Goal: Information Seeking & Learning: Check status

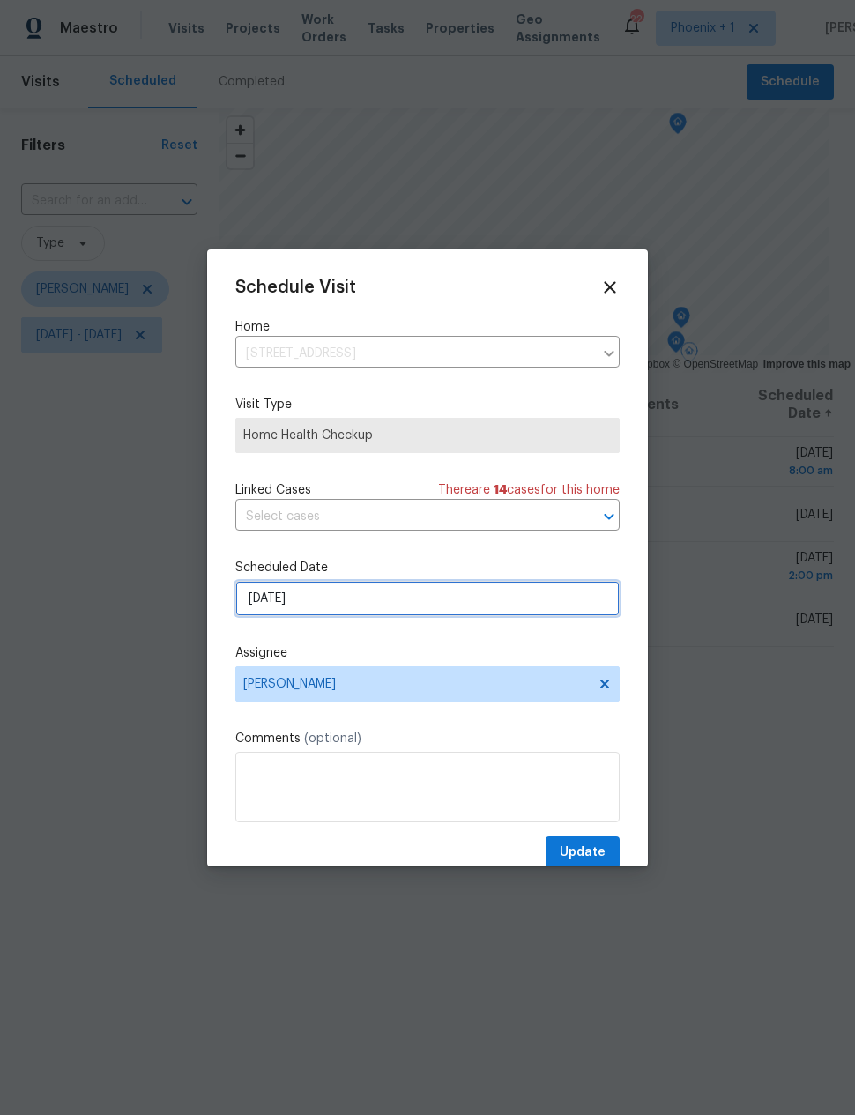
click at [345, 605] on input "[DATE]" at bounding box center [427, 598] width 384 height 35
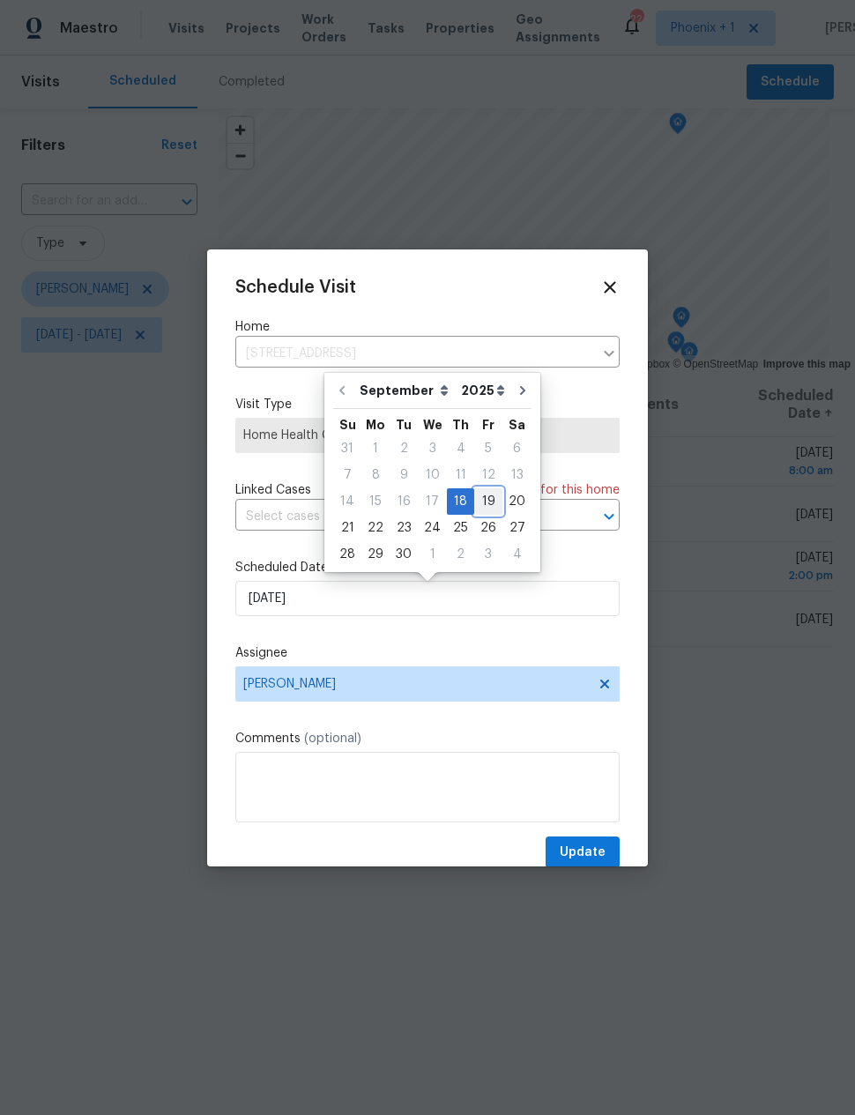
click at [478, 507] on div "19" at bounding box center [488, 501] width 28 height 25
type input "[DATE]"
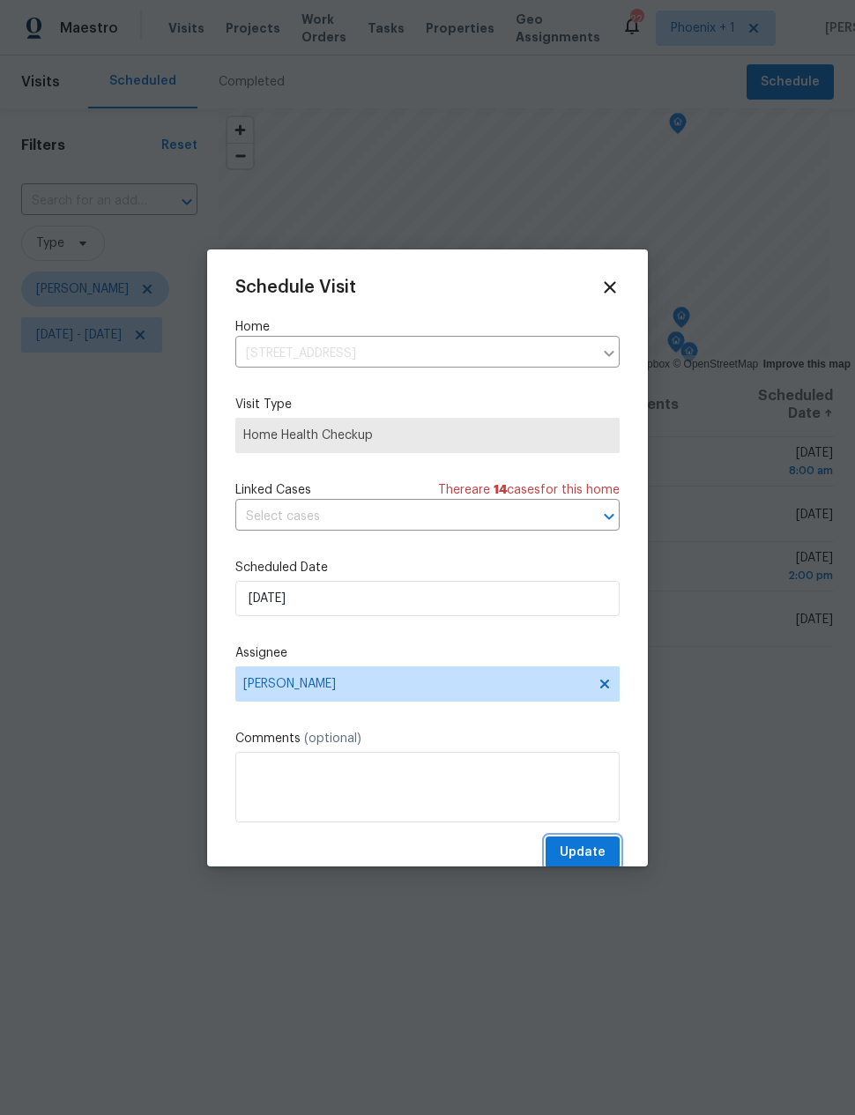
click at [585, 852] on span "Update" at bounding box center [582, 852] width 46 height 22
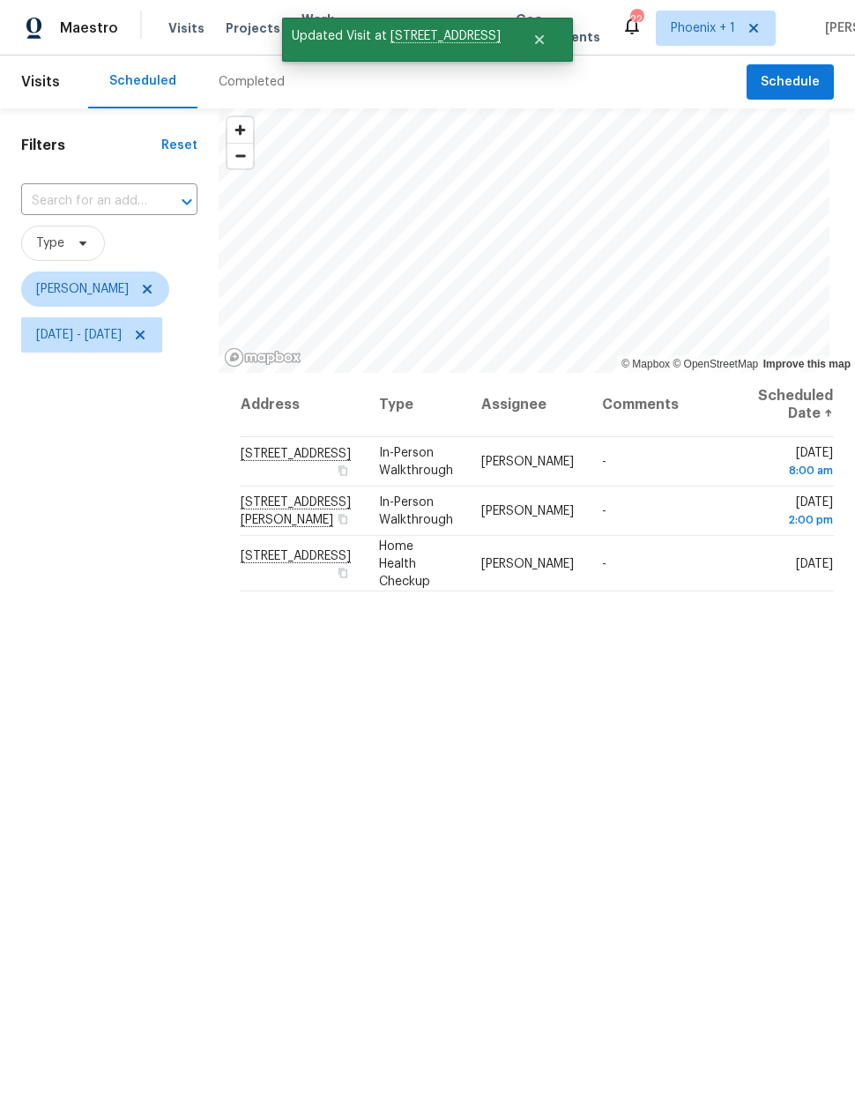
click at [0, 0] on icon at bounding box center [0, 0] width 0 height 0
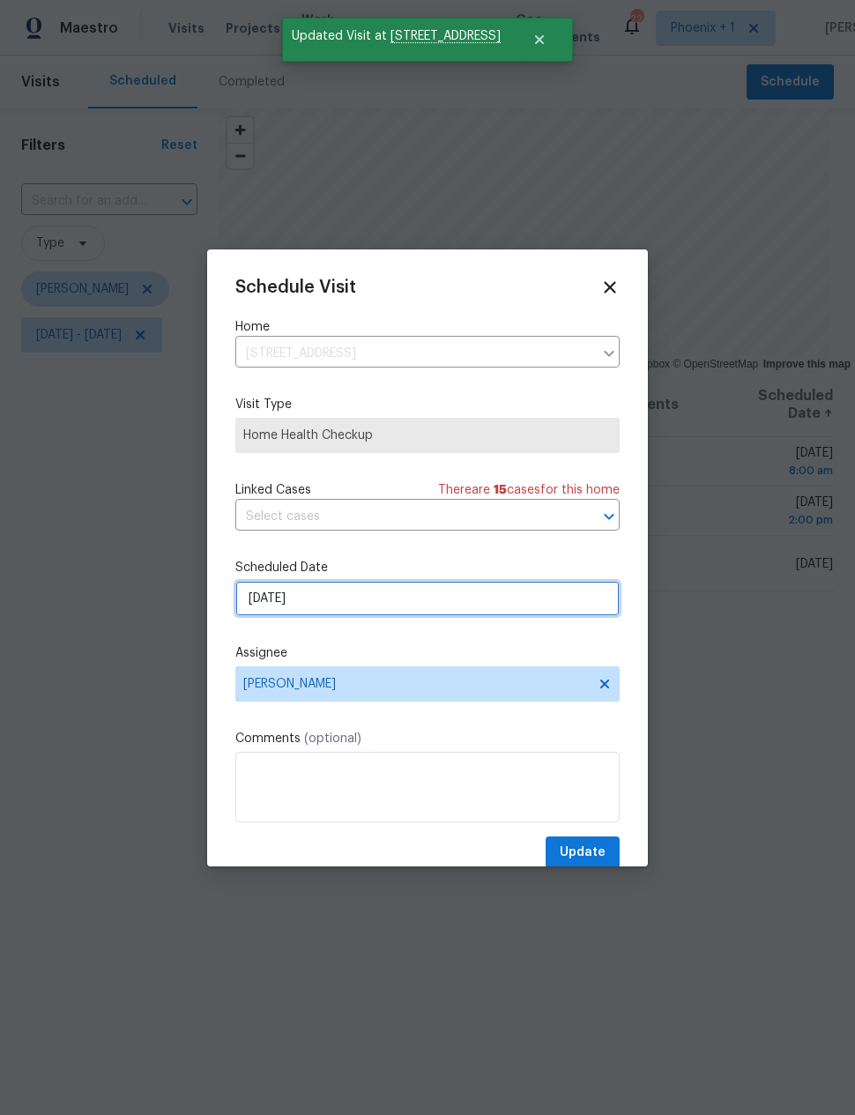
click at [397, 599] on input "[DATE]" at bounding box center [427, 598] width 384 height 35
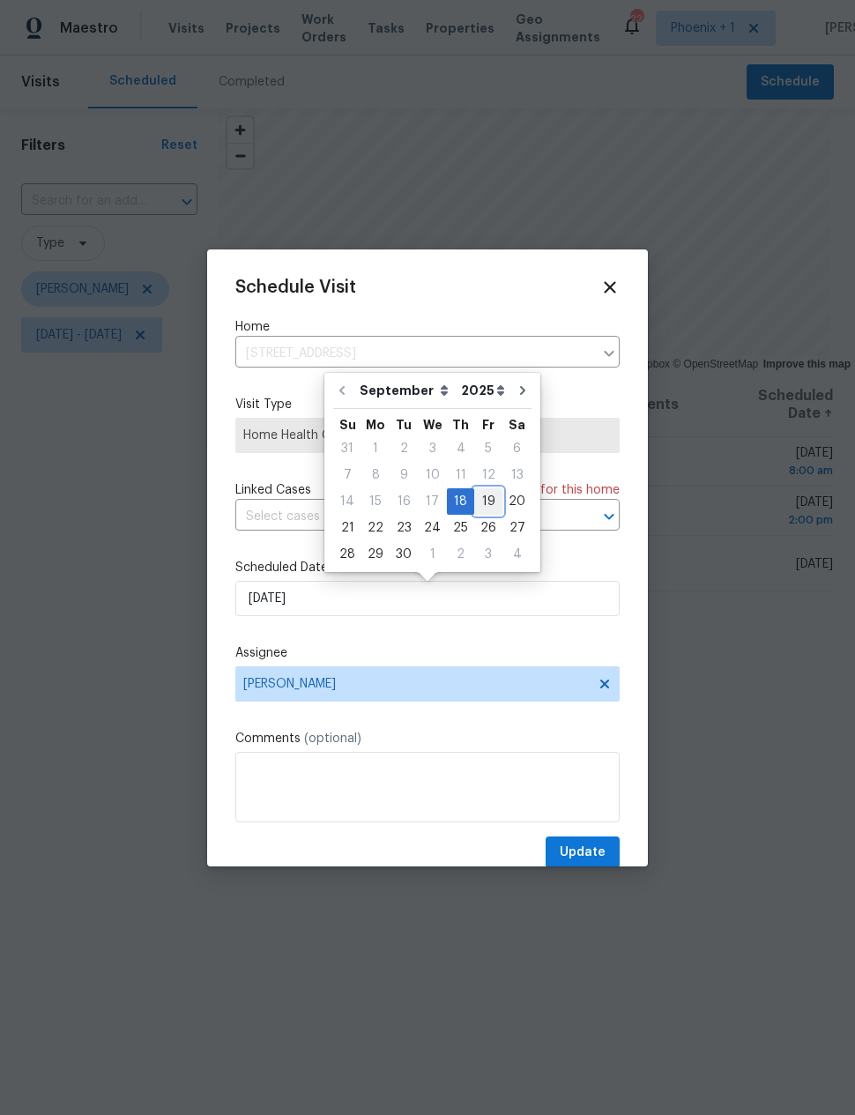
click at [478, 502] on div "19" at bounding box center [488, 501] width 28 height 25
type input "[DATE]"
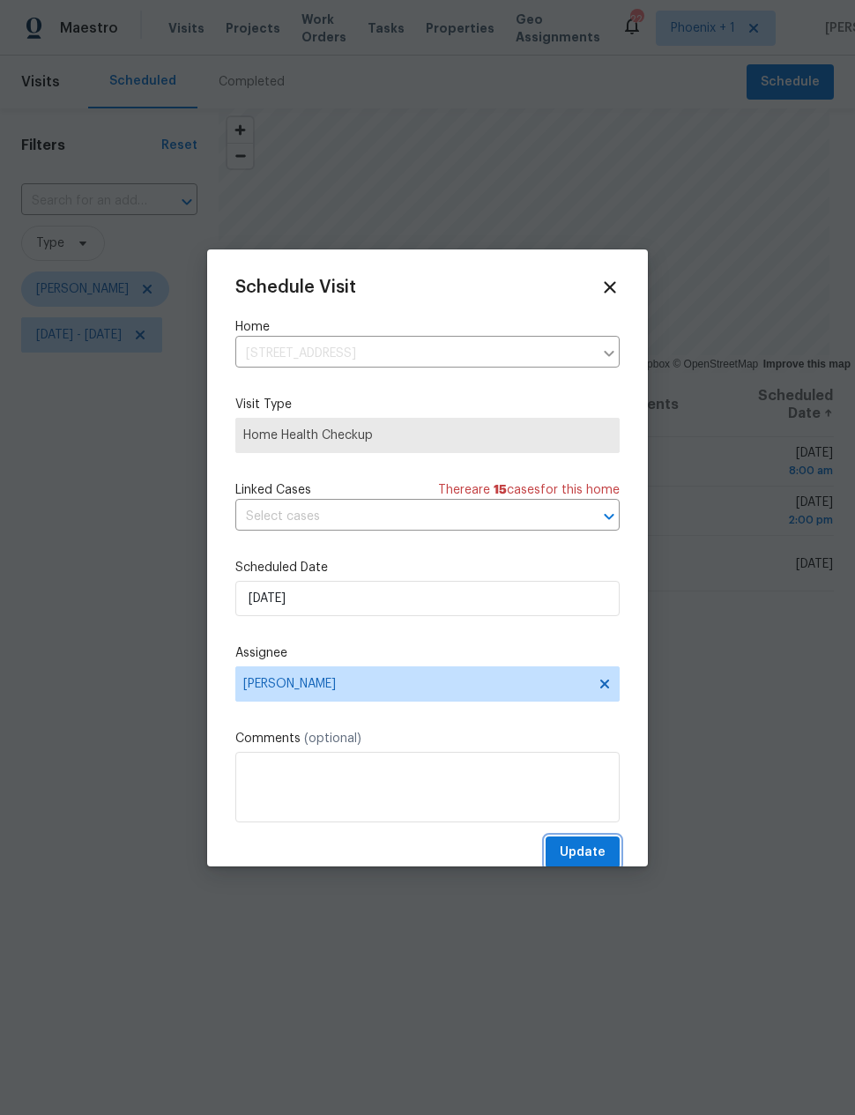
click at [592, 847] on span "Update" at bounding box center [582, 852] width 46 height 22
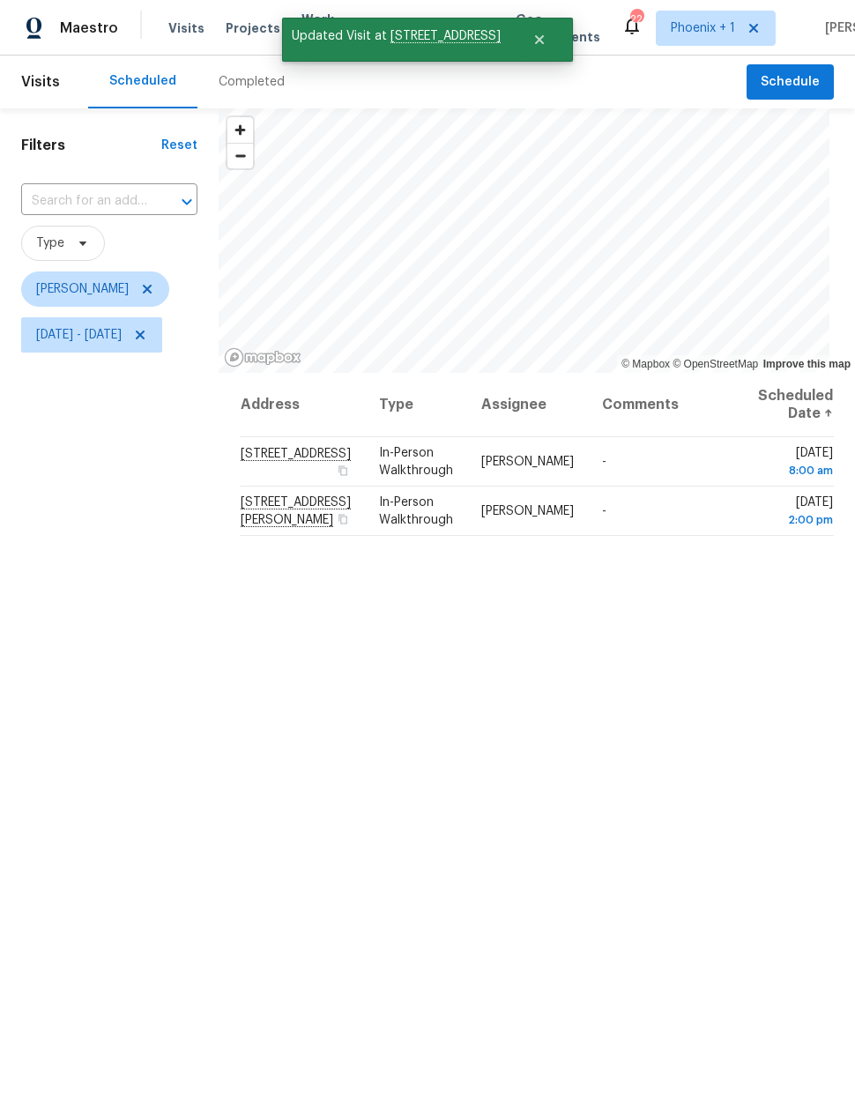
click at [674, 704] on div "Address Type Assignee Comments Scheduled Date ↑ [STREET_ADDRESS] In-Person Walk…" at bounding box center [537, 819] width 636 height 892
click at [122, 342] on span "[DATE] - [DATE]" at bounding box center [78, 335] width 85 height 18
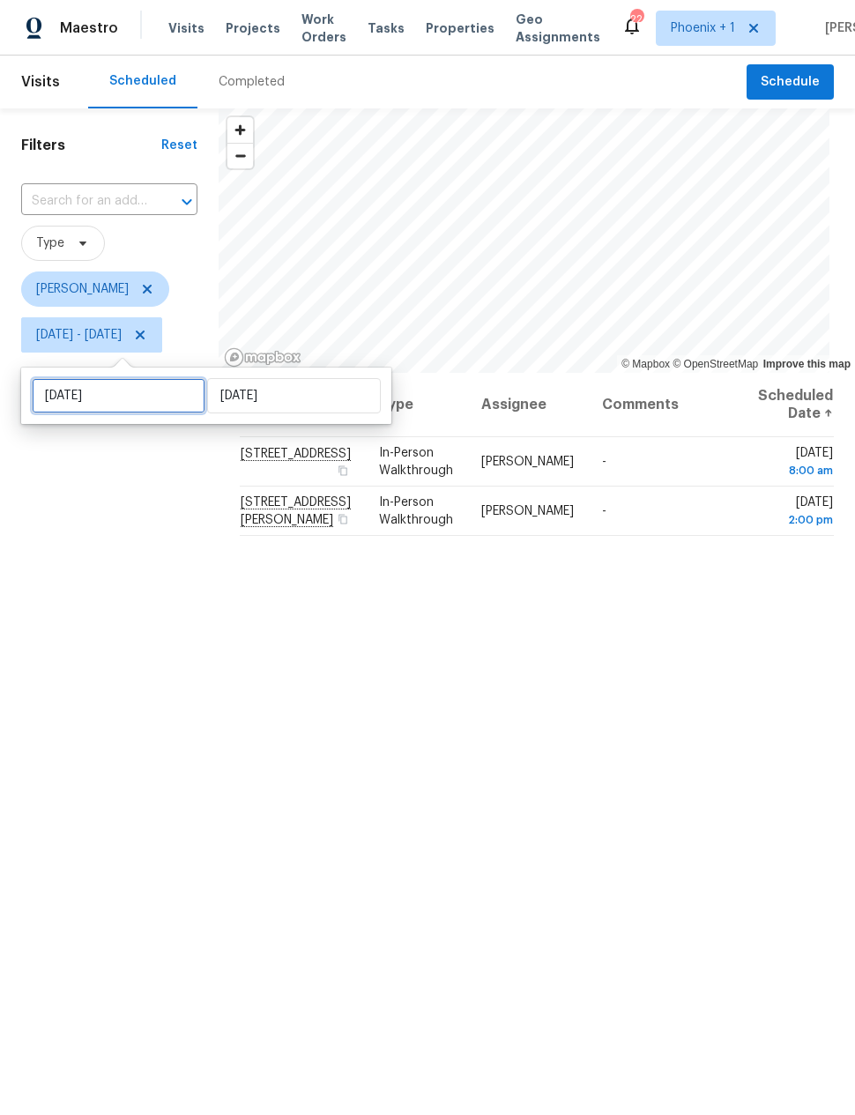
click at [165, 400] on input "[DATE]" at bounding box center [119, 395] width 174 height 35
select select "8"
select select "2025"
select select "9"
select select "2025"
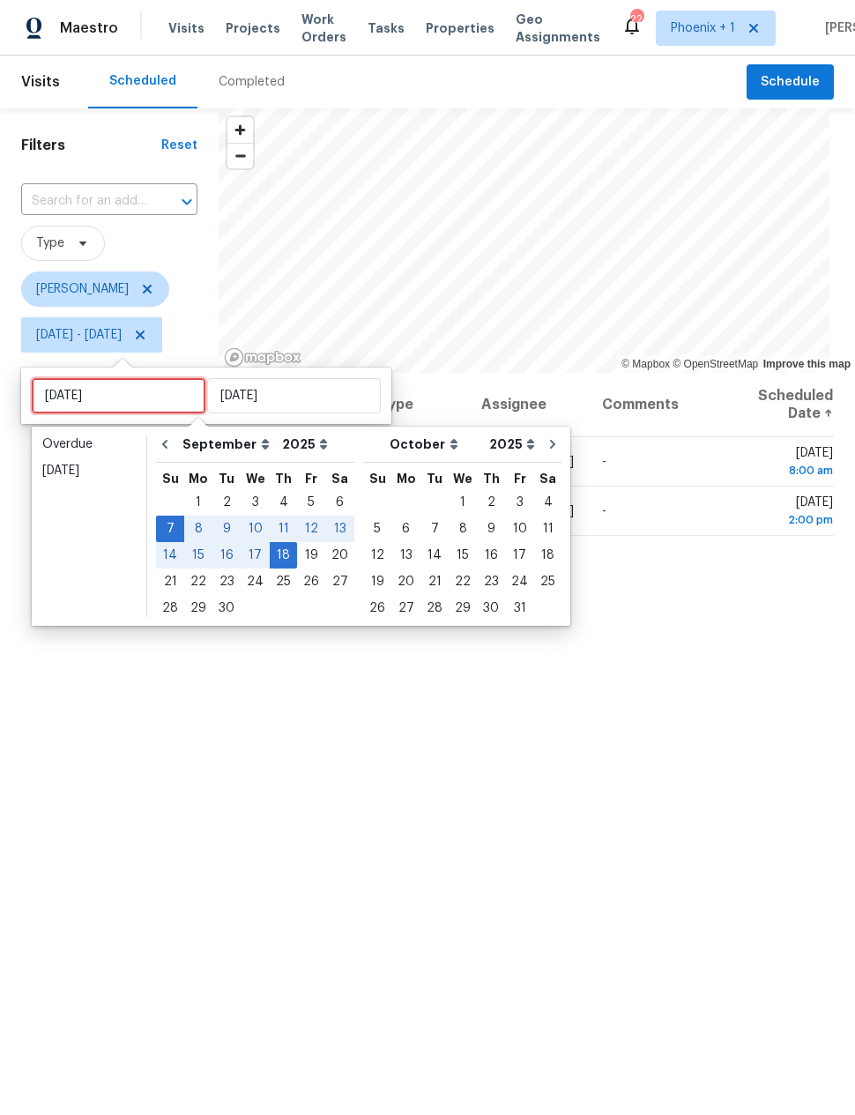
type input "[DATE]"
click at [308, 555] on div "19" at bounding box center [311, 555] width 28 height 25
type input "[DATE]"
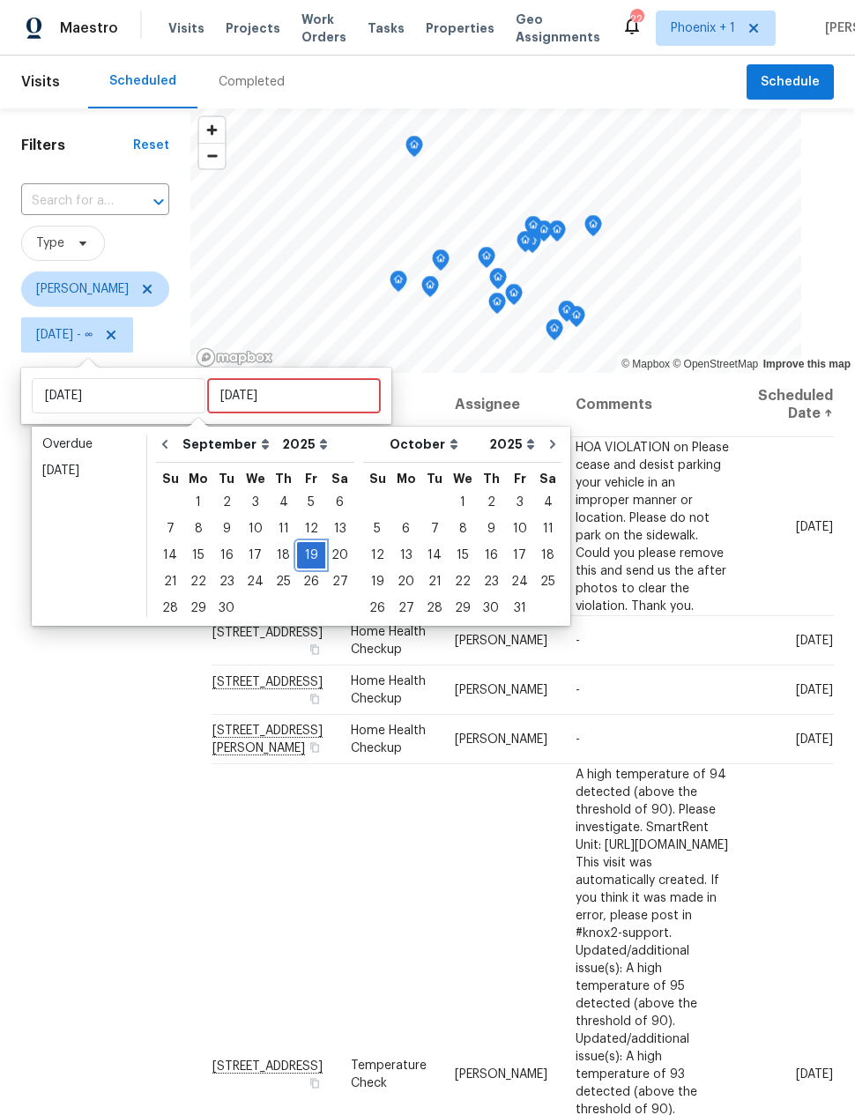
click at [306, 559] on div "19" at bounding box center [311, 555] width 28 height 25
type input "[DATE]"
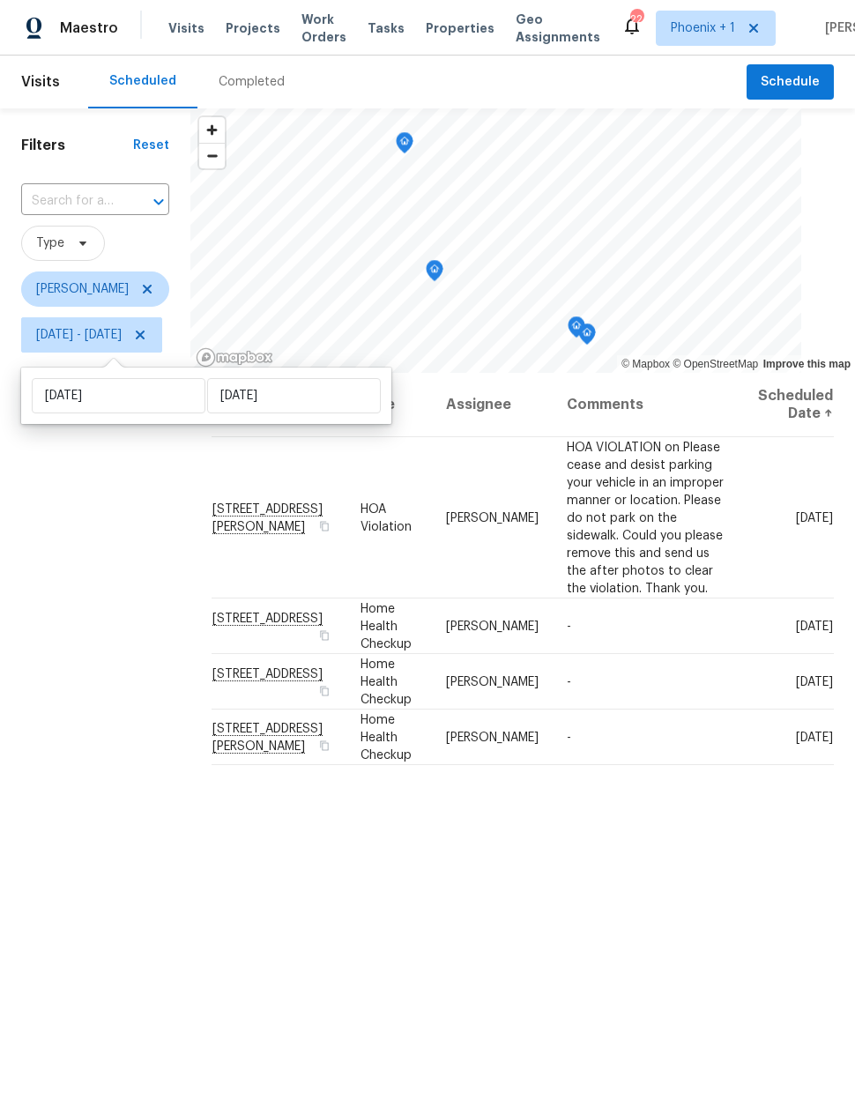
click at [144, 591] on div "Filters Reset ​ Type [PERSON_NAME] [DATE] - [DATE]" at bounding box center [95, 686] width 190 height 1156
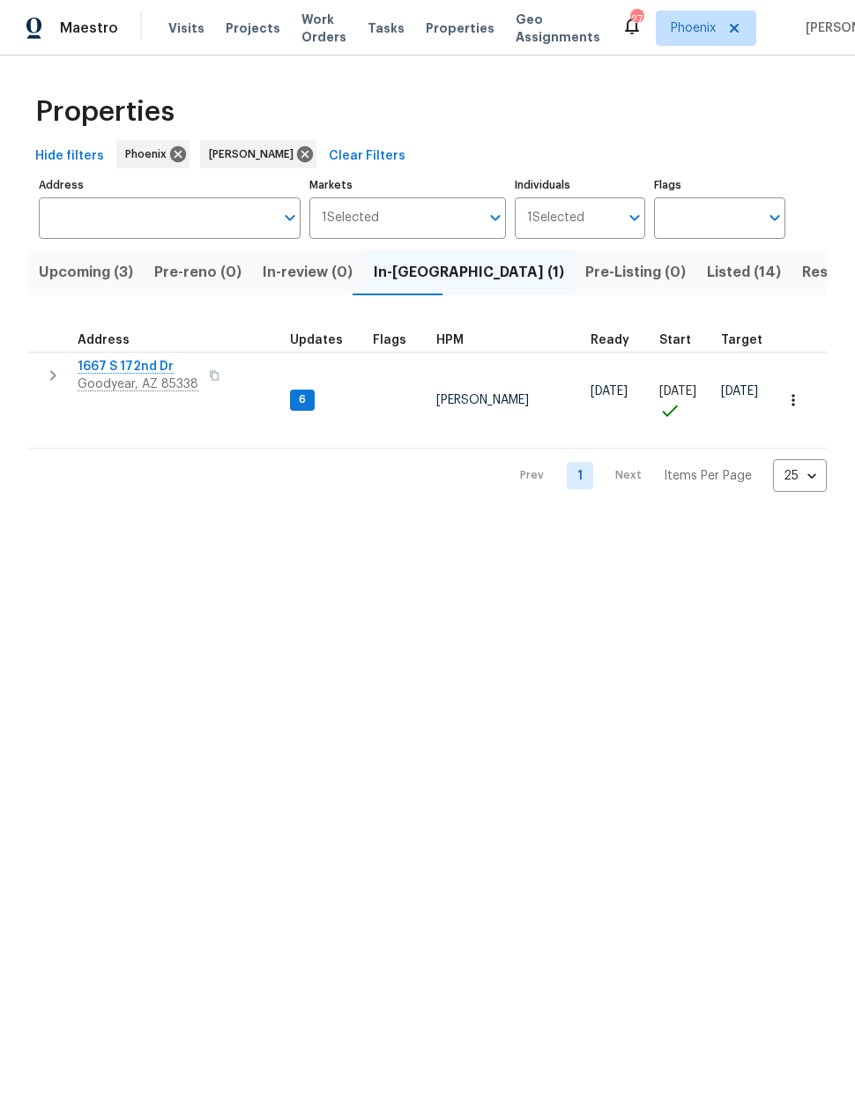
click at [802, 268] on span "Resale (9)" at bounding box center [837, 272] width 70 height 25
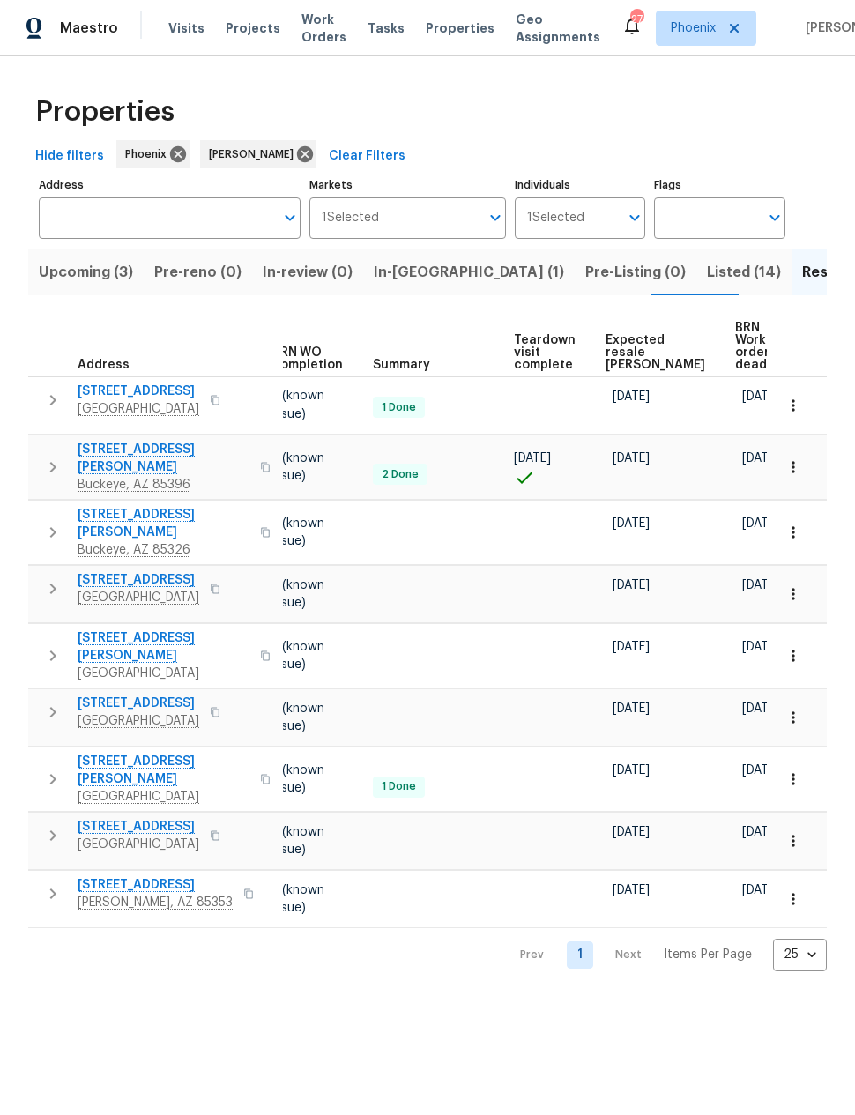
scroll to position [0, 234]
click at [617, 350] on span "Expected resale COE" at bounding box center [656, 352] width 100 height 37
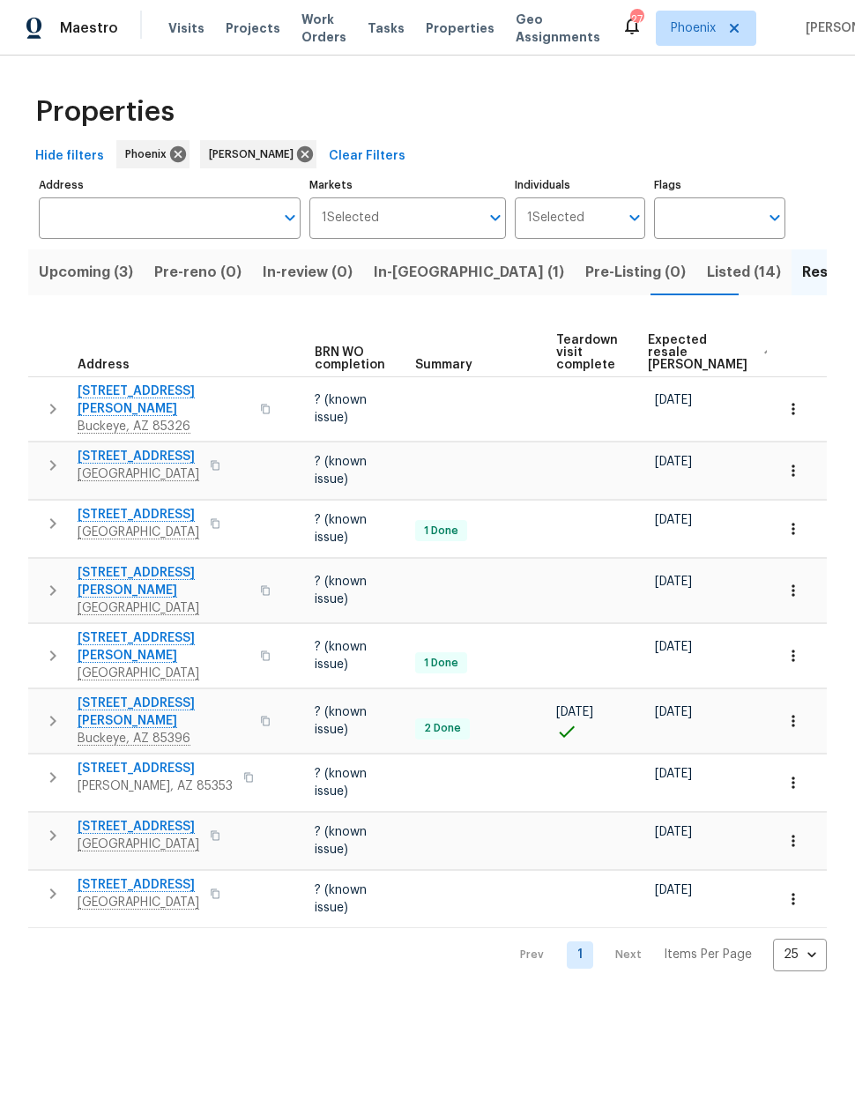
scroll to position [0, 191]
click at [707, 274] on span "Listed (14)" at bounding box center [744, 272] width 74 height 25
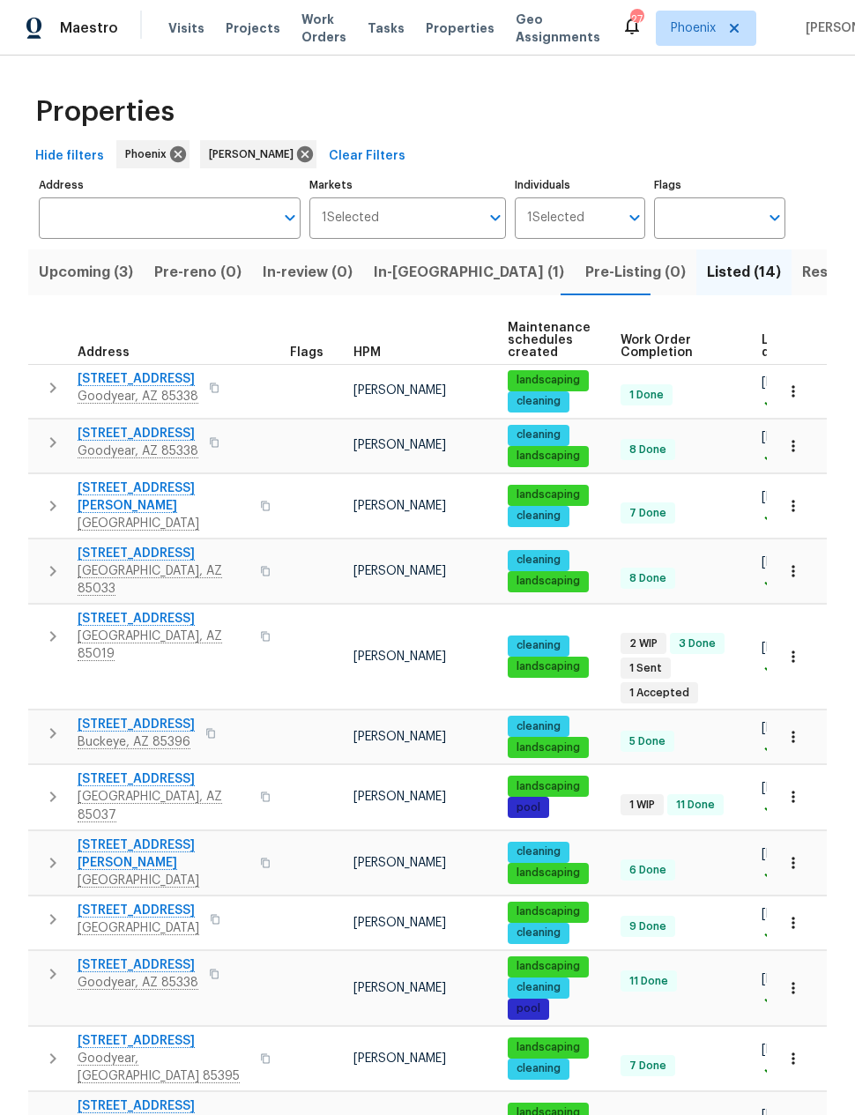
click at [119, 610] on span "3618 W Rancho Dr" at bounding box center [164, 619] width 172 height 18
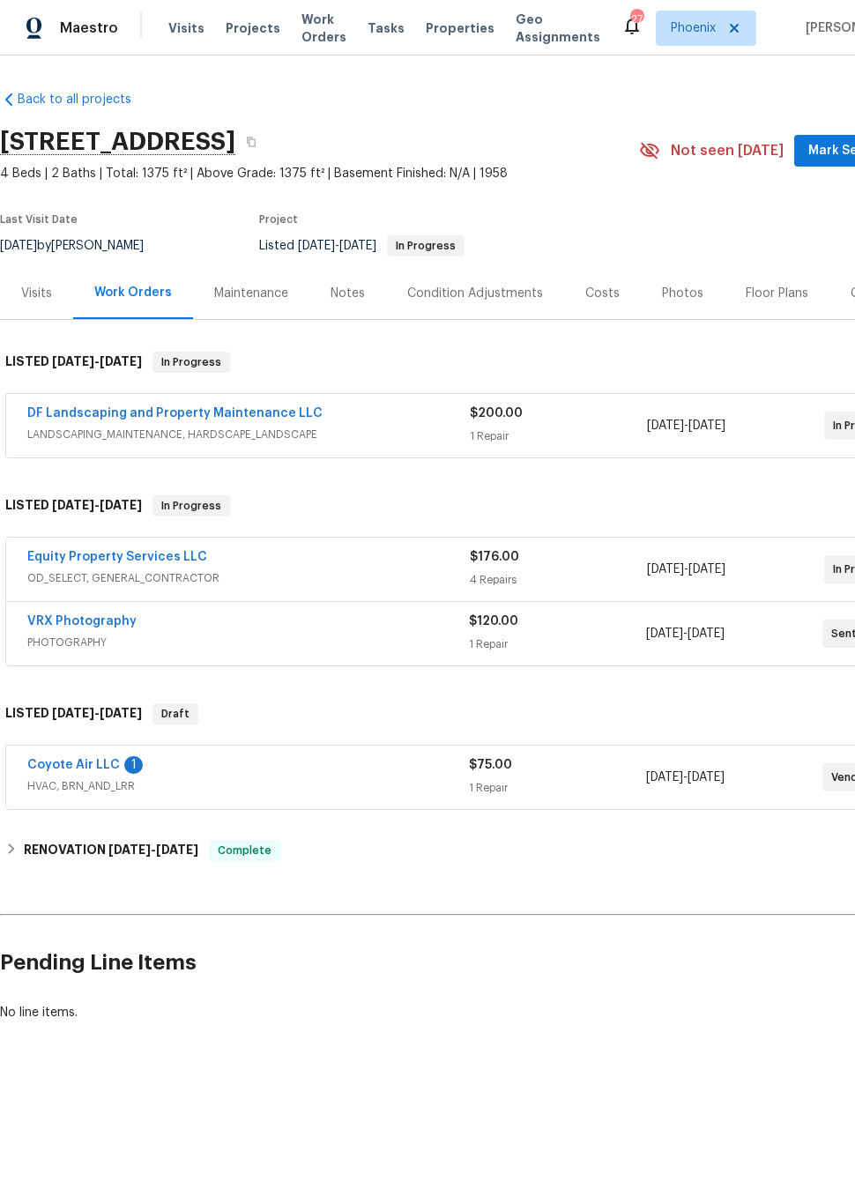
click at [79, 766] on link "Coyote Air LLC" at bounding box center [73, 765] width 93 height 12
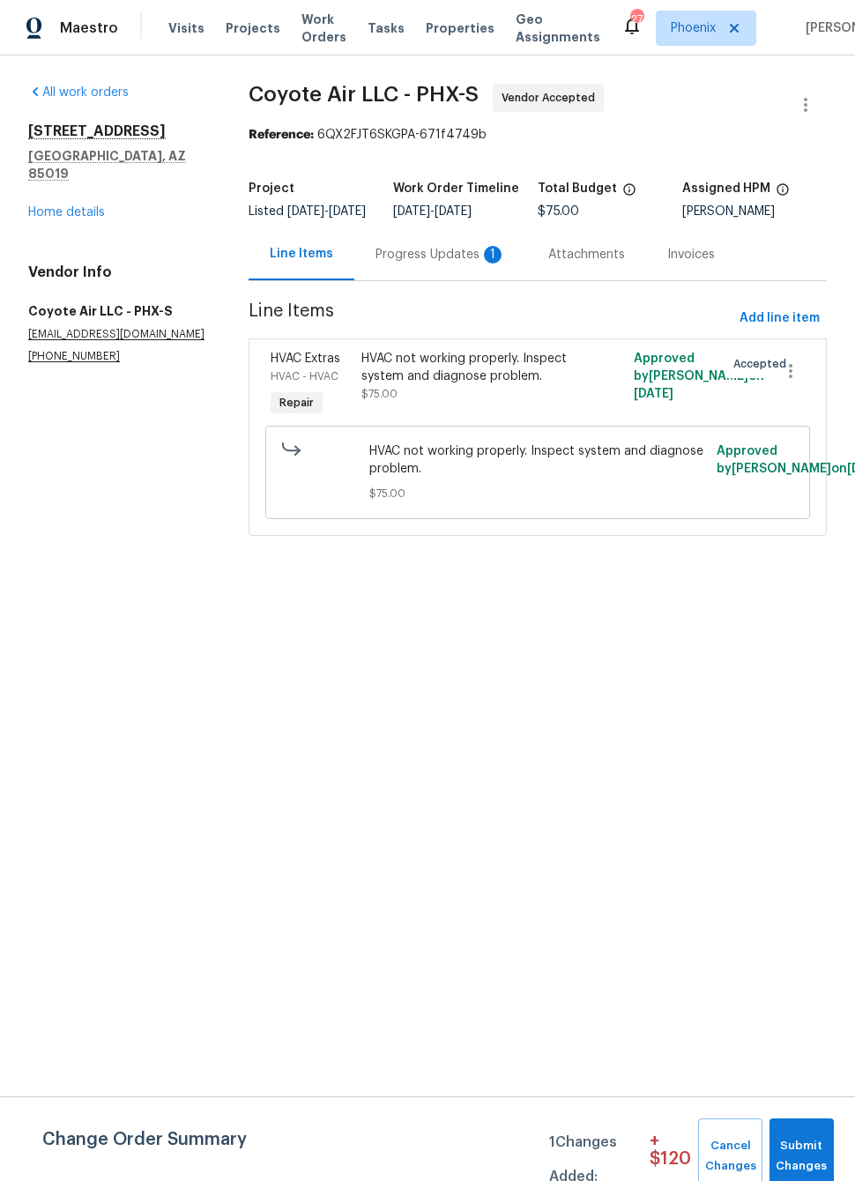
click at [455, 262] on div "Progress Updates 1" at bounding box center [440, 255] width 130 height 18
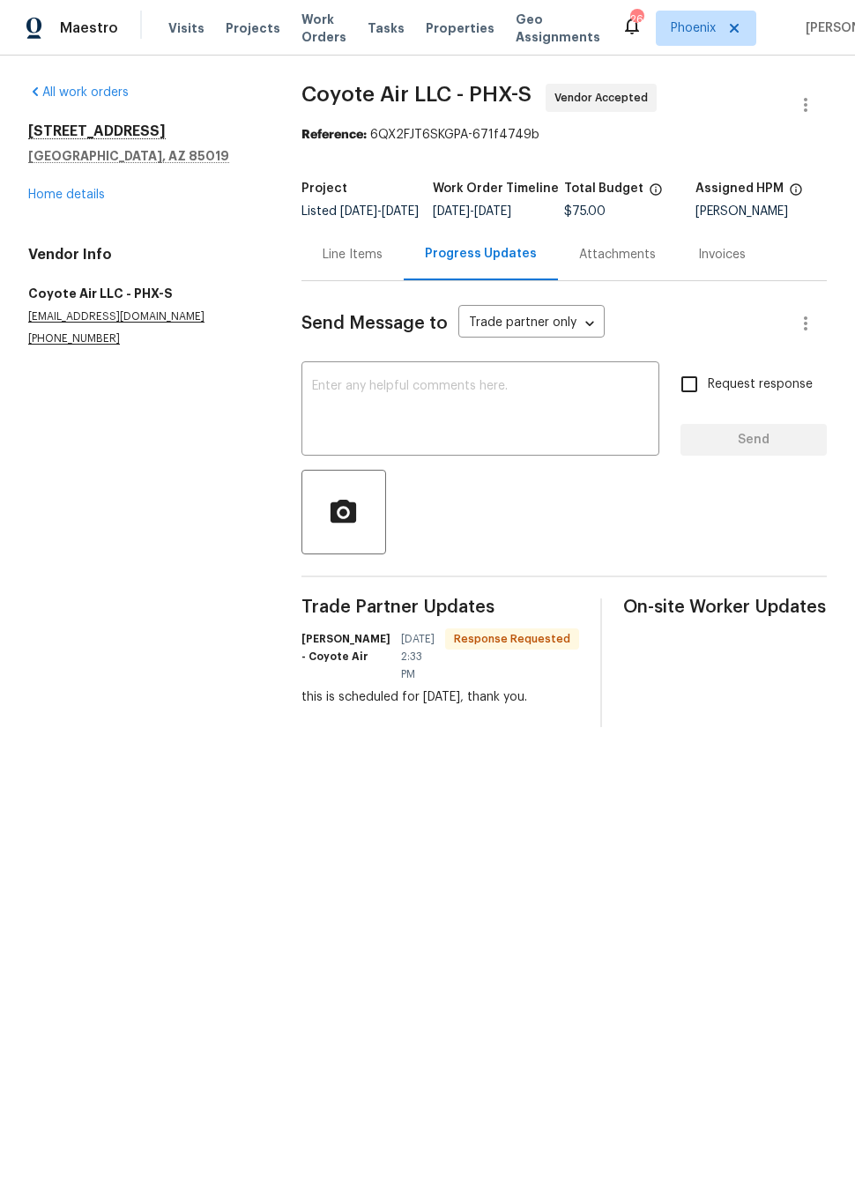
click at [75, 197] on link "Home details" at bounding box center [66, 195] width 77 height 12
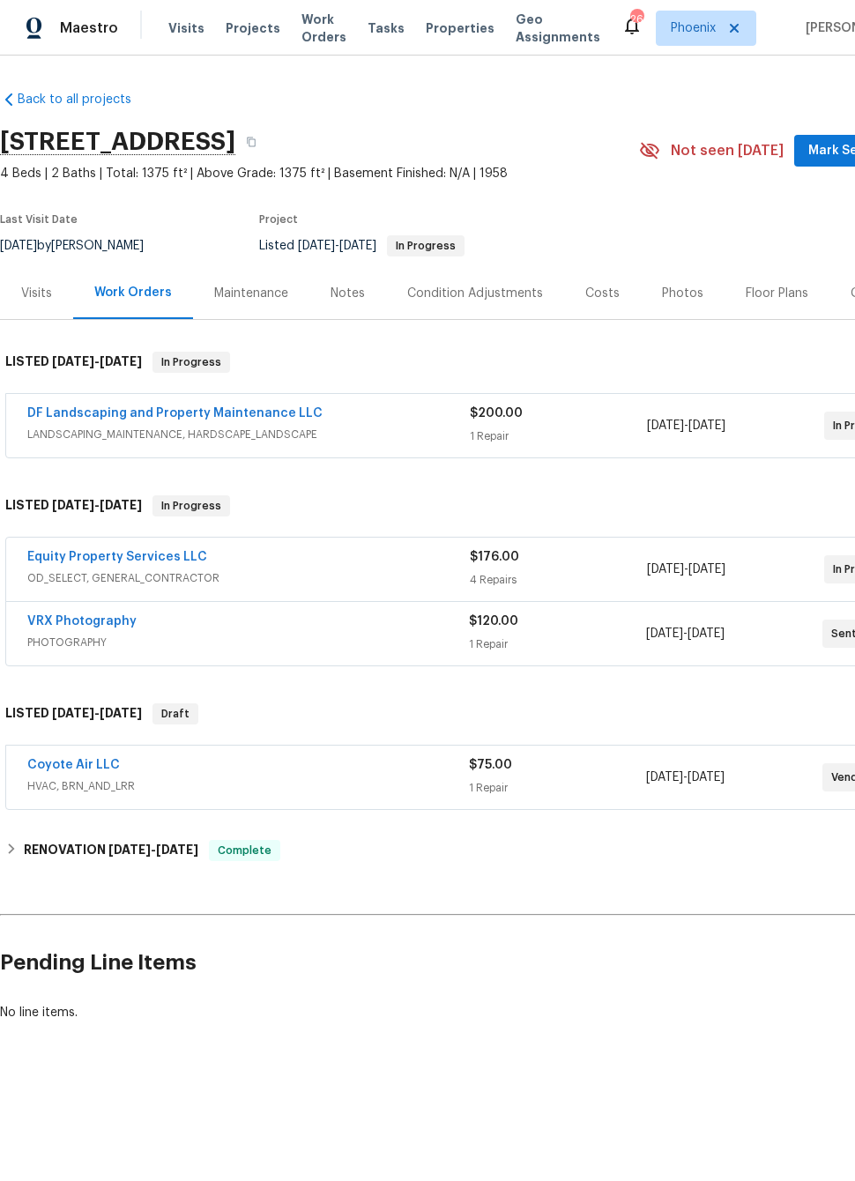
click at [55, 559] on link "Equity Property Services LLC" at bounding box center [117, 557] width 180 height 12
